Goal: Find specific page/section: Find specific page/section

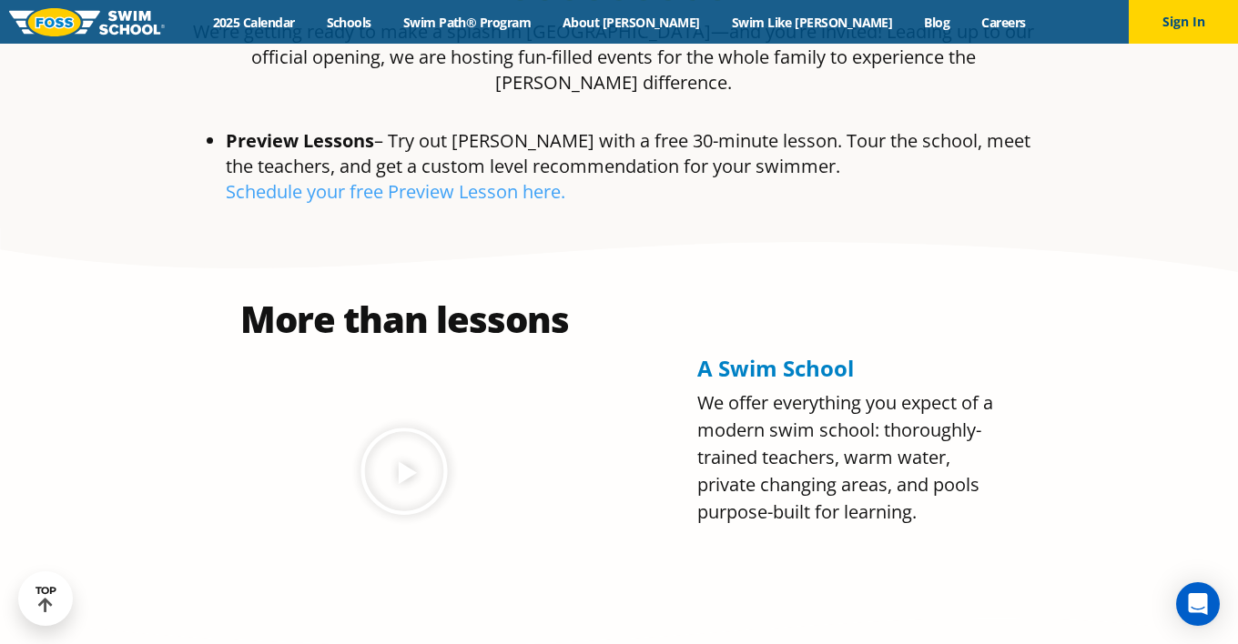
scroll to position [1001, 0]
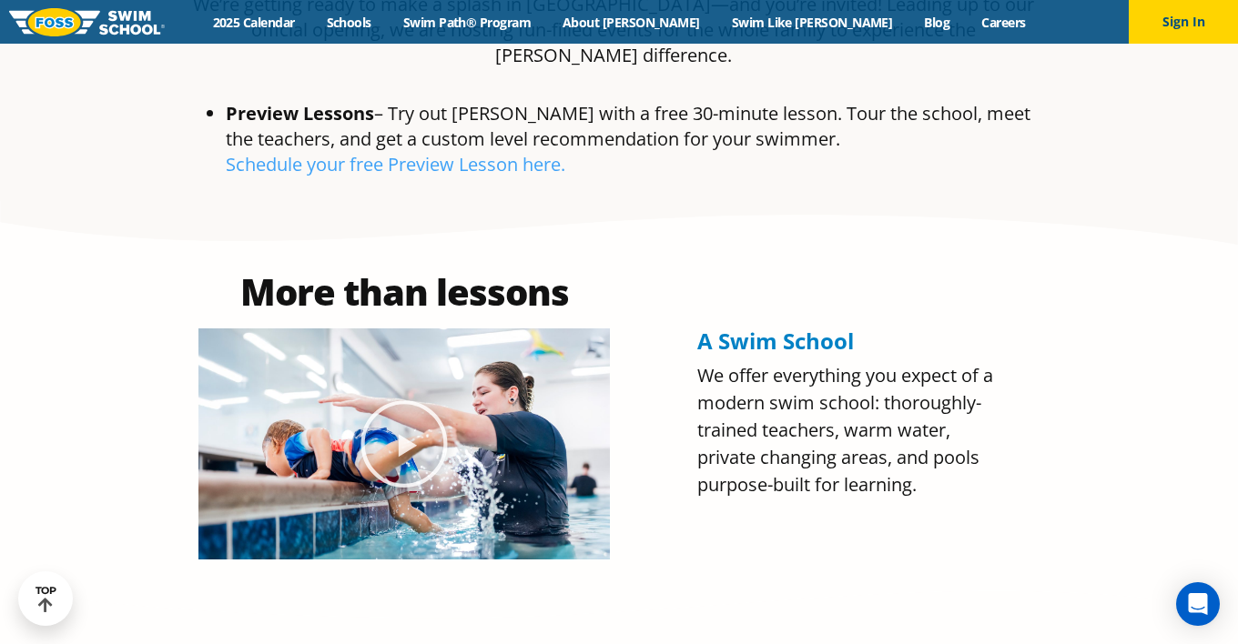
click at [427, 399] on icon "Play Video" at bounding box center [404, 444] width 91 height 91
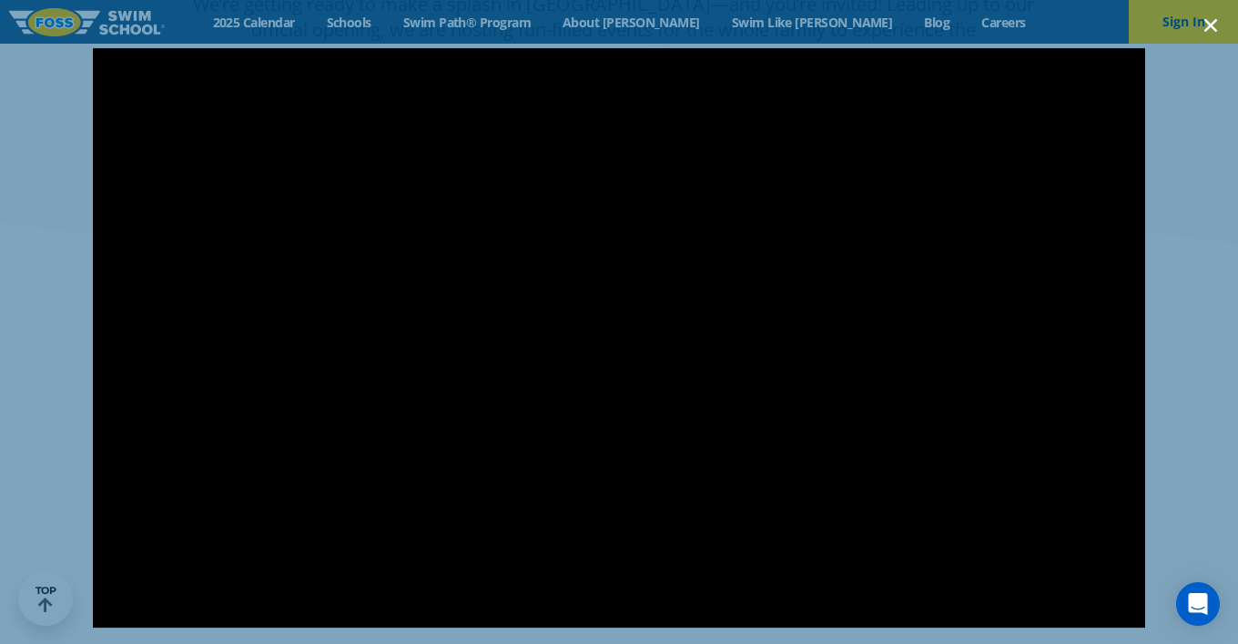
click at [1207, 28] on use "Close (Esc)" at bounding box center [1210, 25] width 13 height 13
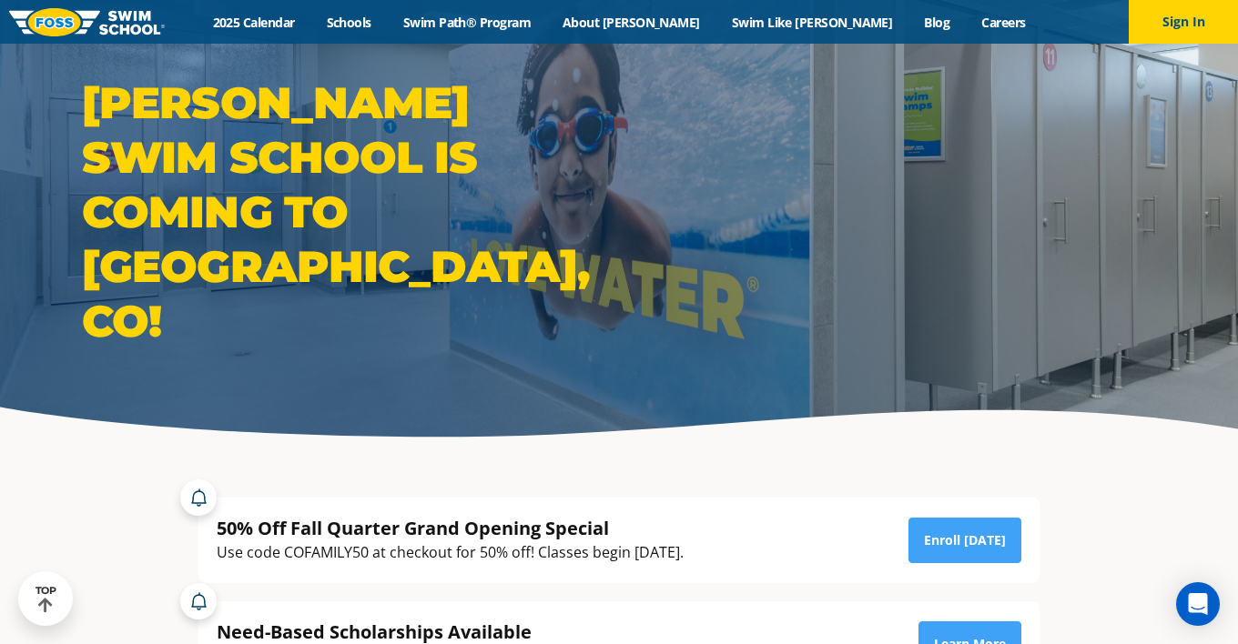
scroll to position [0, 0]
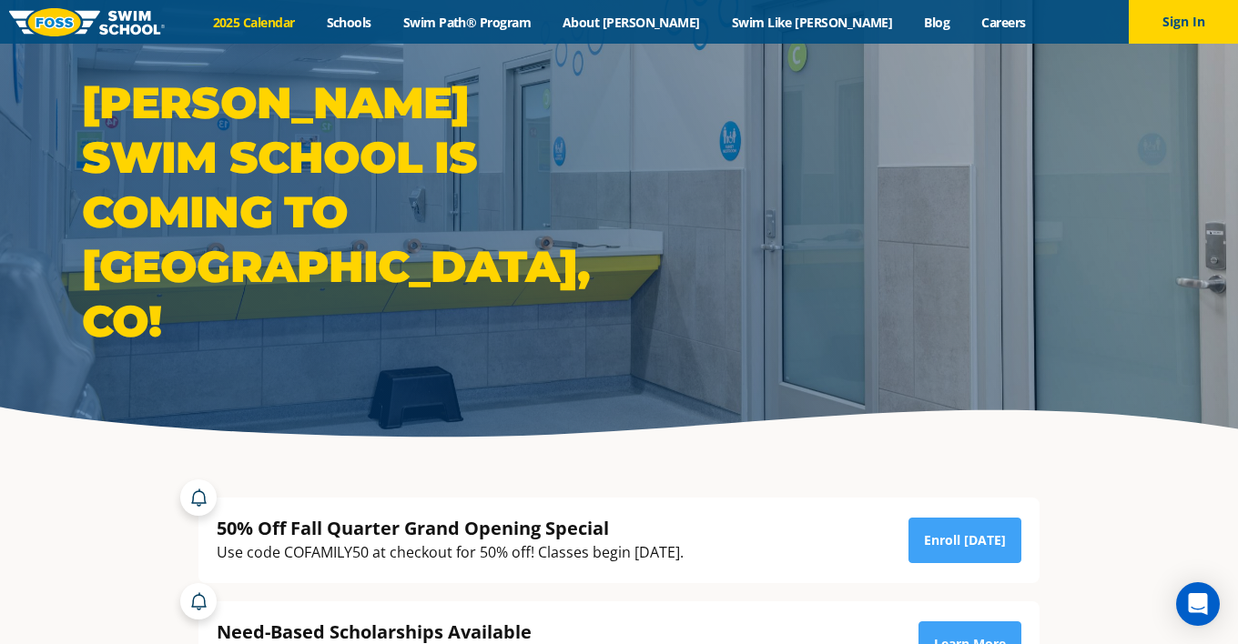
click at [303, 27] on link "2025 Calendar" at bounding box center [254, 22] width 114 height 17
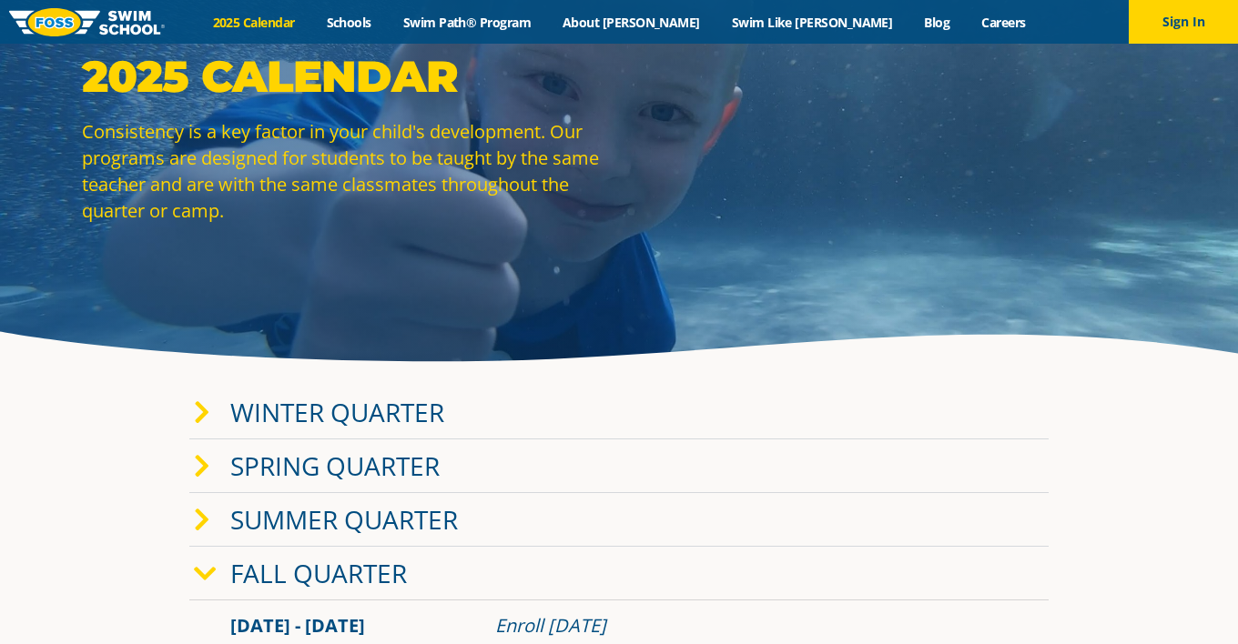
scroll to position [91, 0]
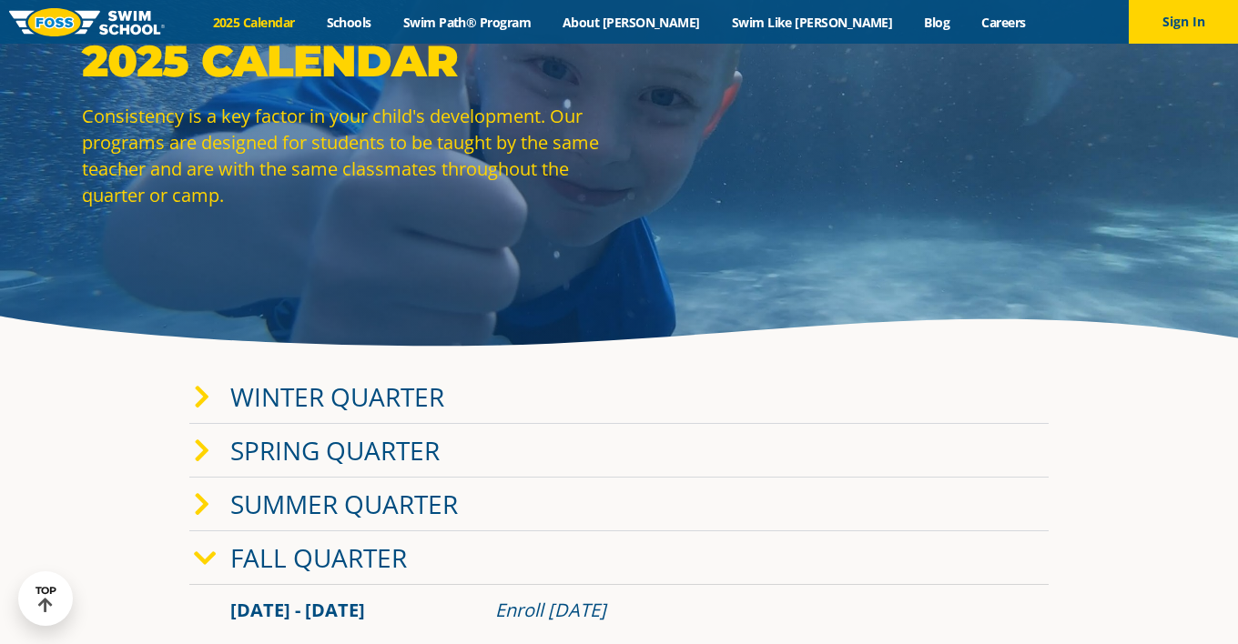
click at [347, 397] on link "Winter Quarter" at bounding box center [337, 396] width 214 height 35
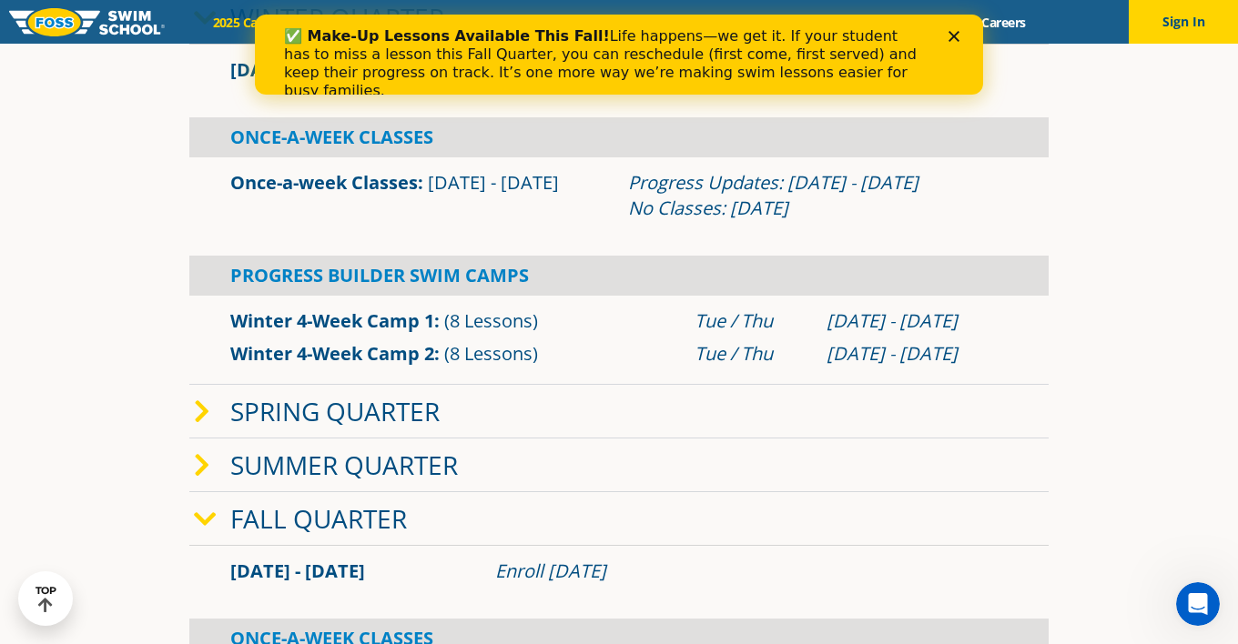
scroll to position [546, 0]
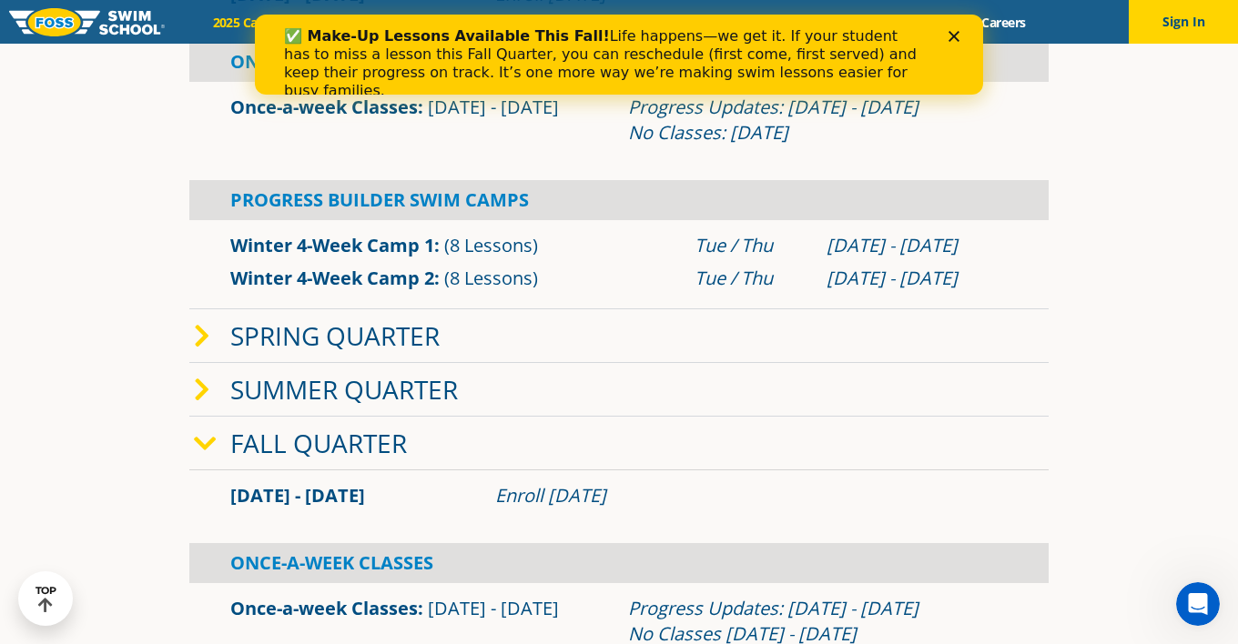
click at [378, 448] on link "Fall Quarter" at bounding box center [318, 443] width 177 height 35
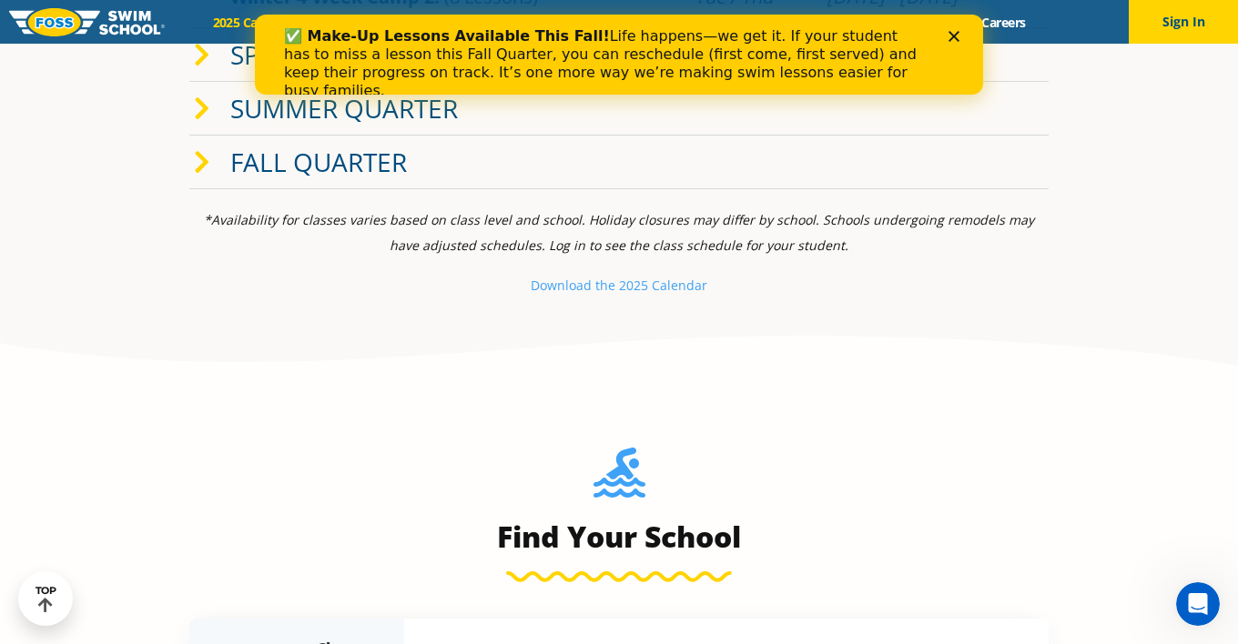
scroll to position [910, 0]
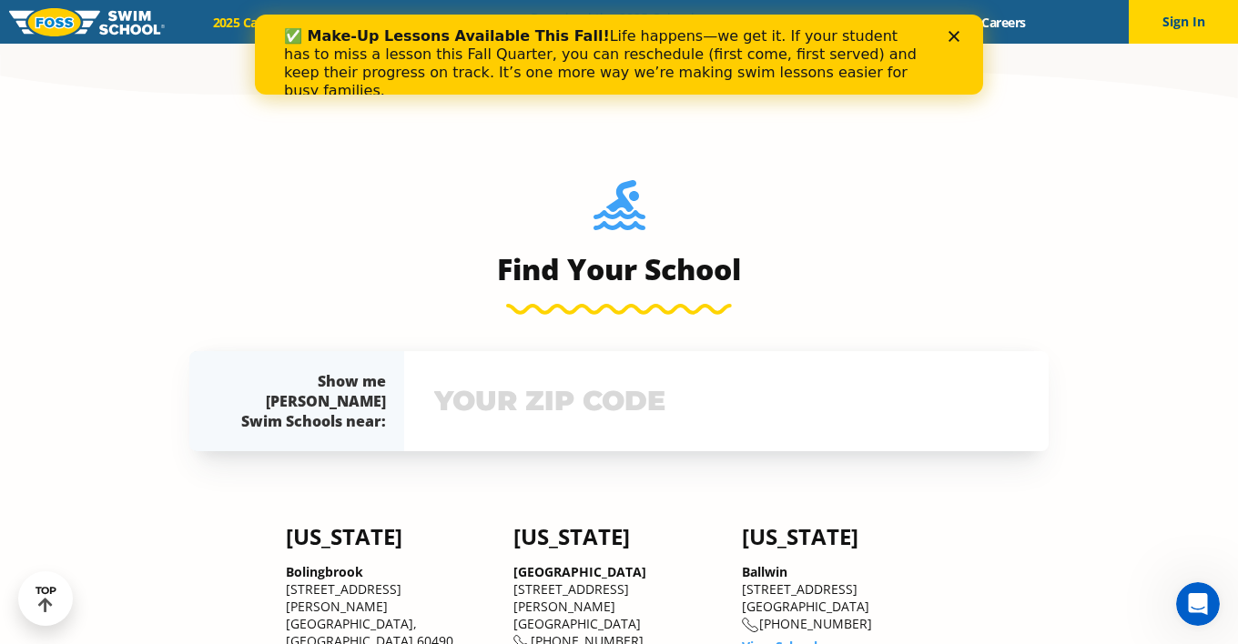
click at [475, 411] on input "text" at bounding box center [726, 401] width 593 height 53
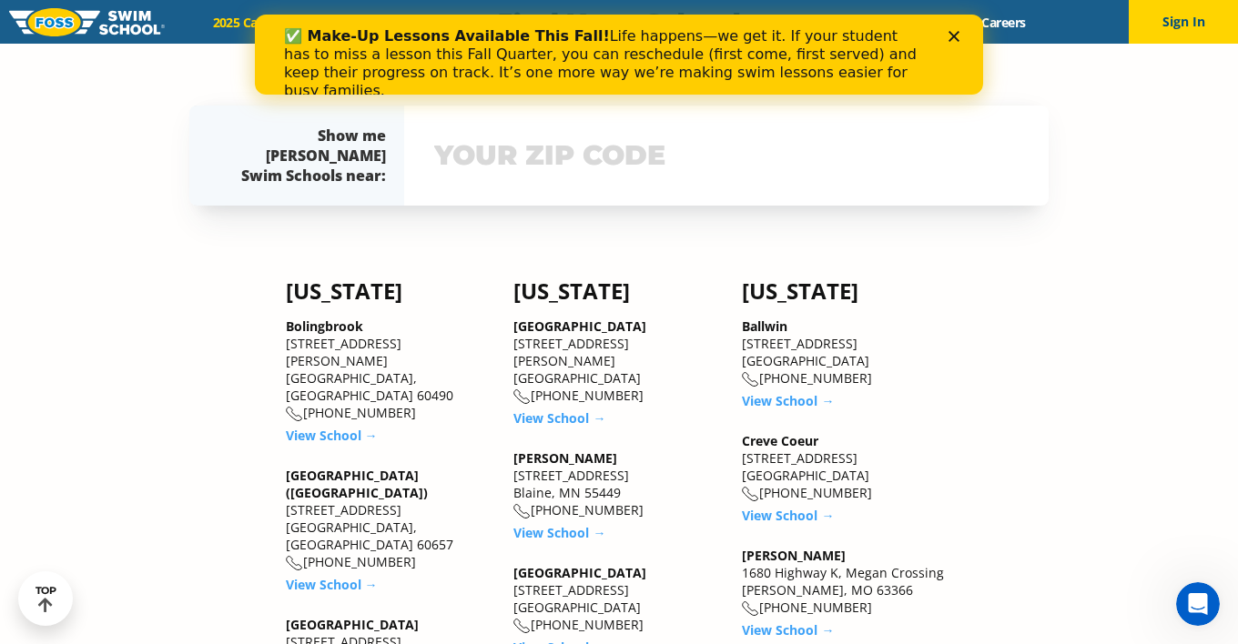
scroll to position [1354, 0]
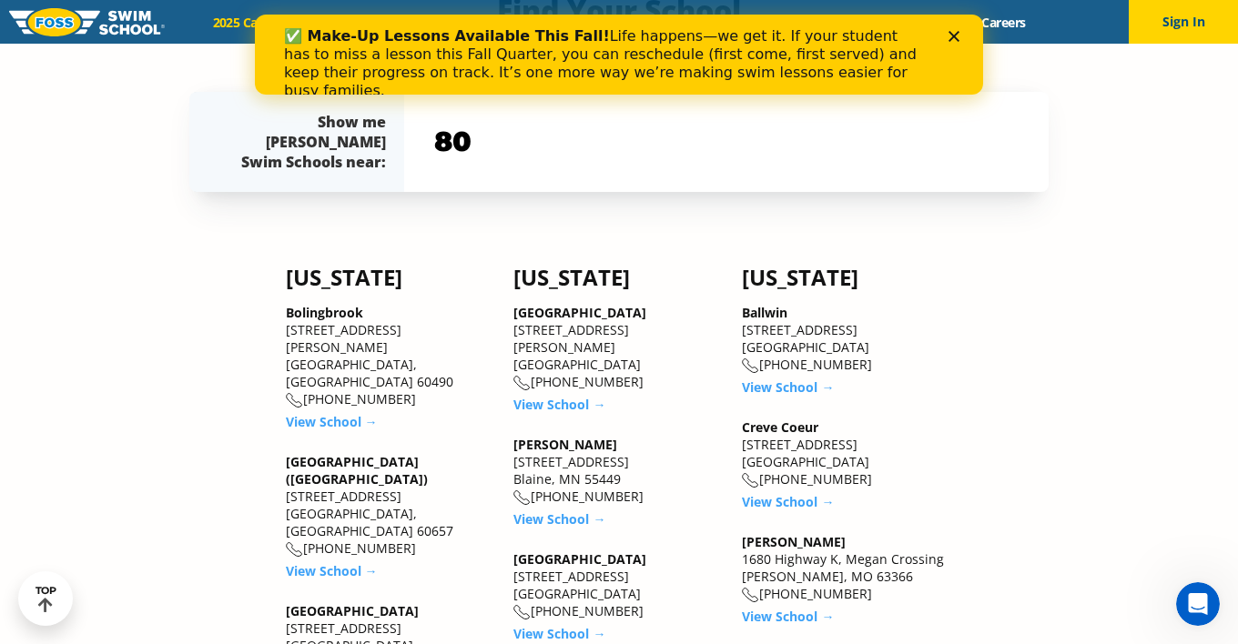
type input "80130"
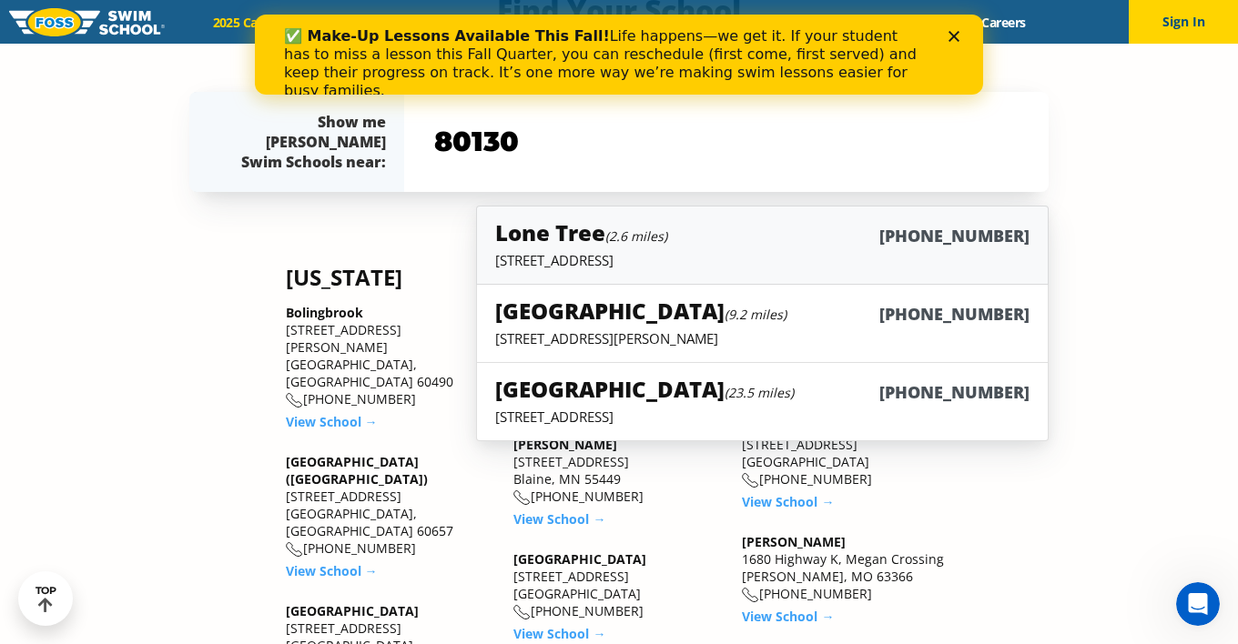
click at [764, 243] on div "Lone Tree (2.6 miles) (983) 203-1310" at bounding box center [762, 234] width 534 height 34
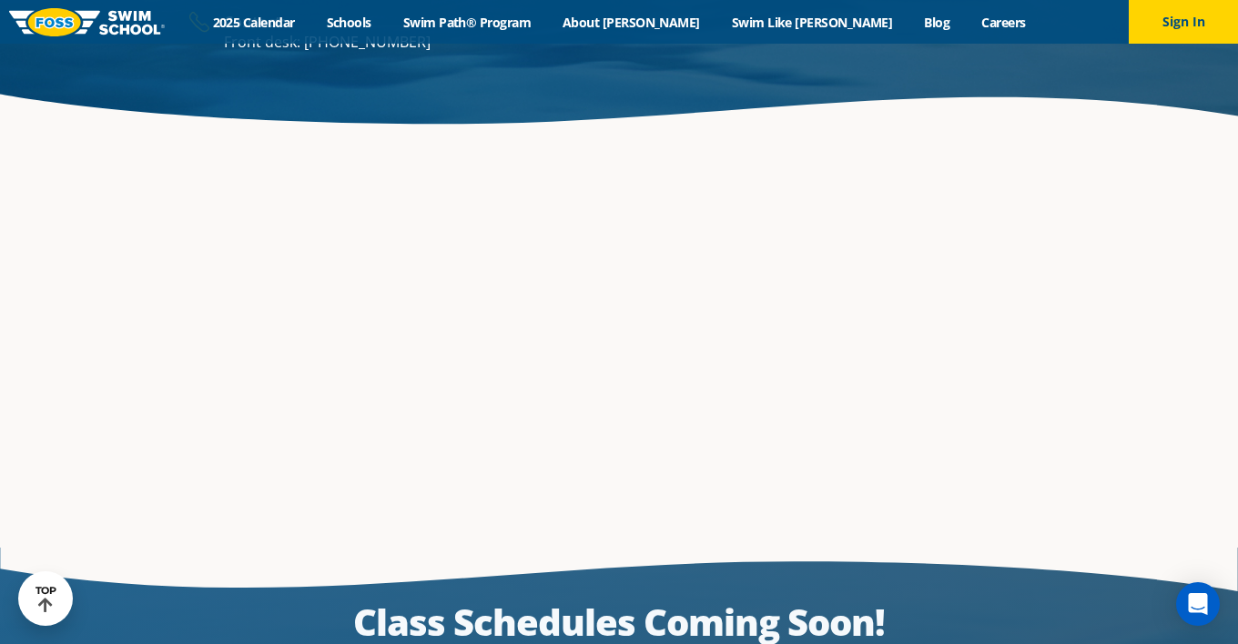
scroll to position [2978, 0]
